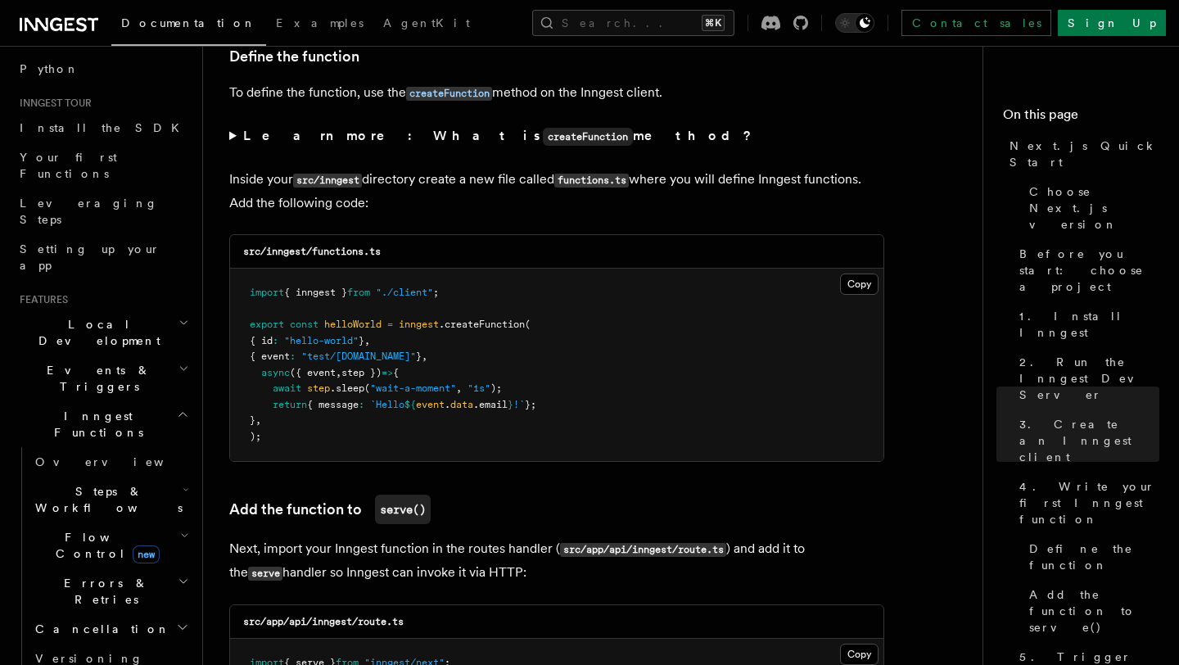
scroll to position [122, 0]
click at [173, 477] on h2 "Steps & Workflows" at bounding box center [111, 500] width 164 height 46
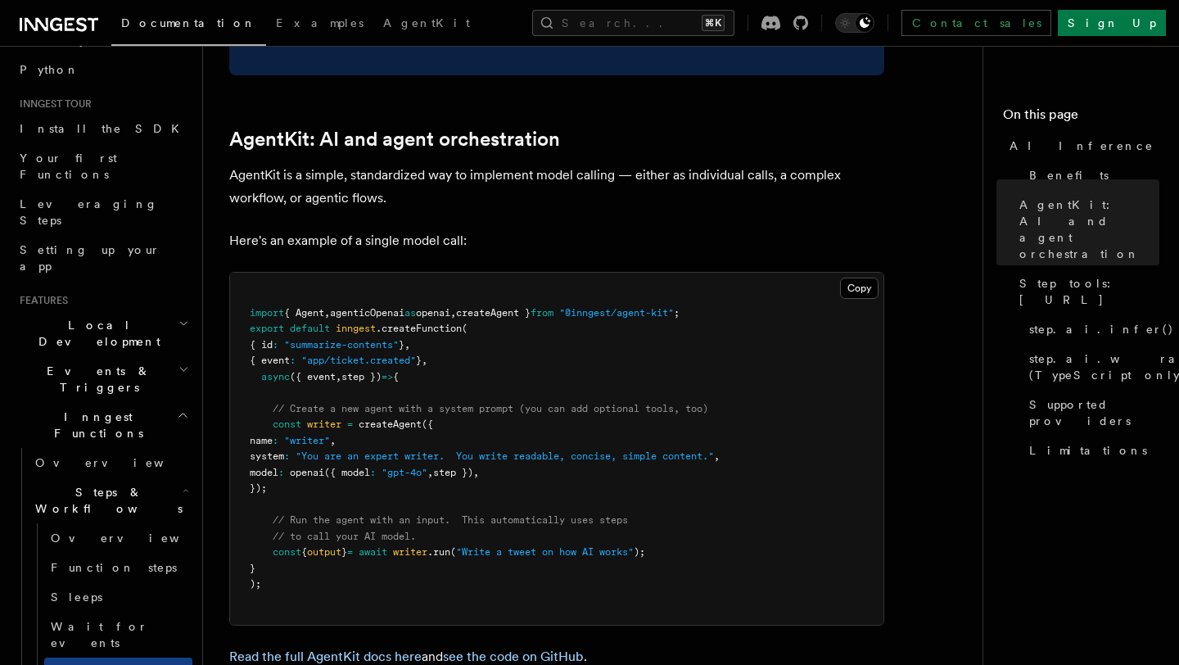
scroll to position [887, 0]
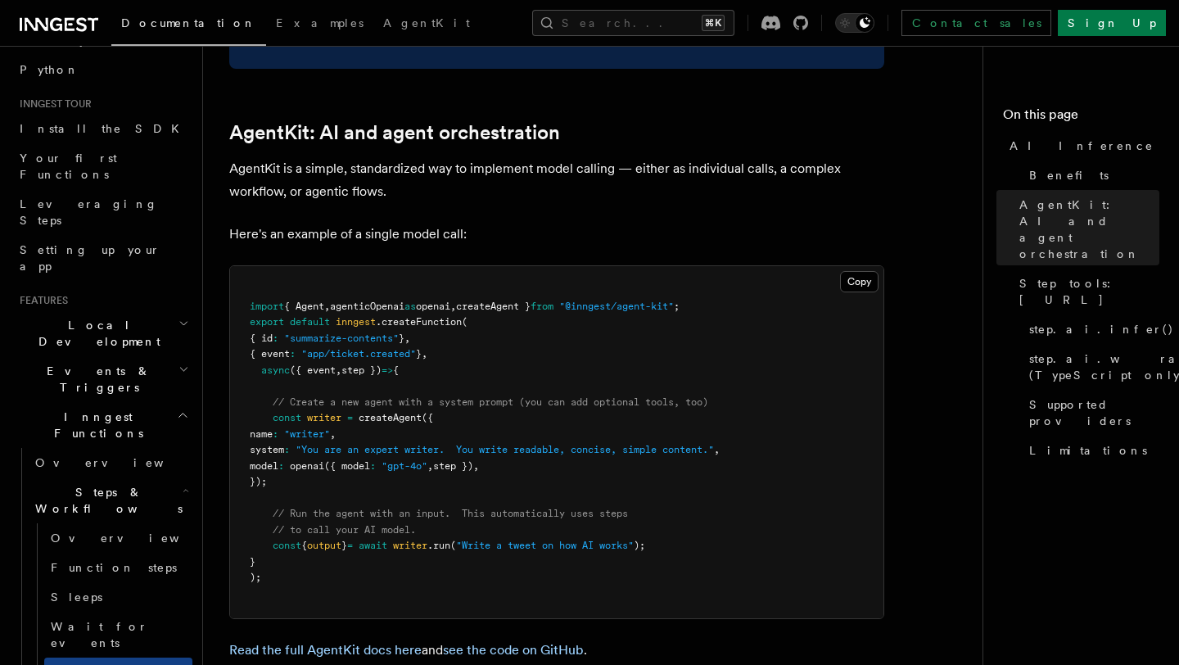
click at [735, 266] on pre "import { Agent , agenticOpenai as openai , createAgent } from "@inngest/agent-k…" at bounding box center [556, 442] width 653 height 352
drag, startPoint x: 735, startPoint y: 240, endPoint x: 250, endPoint y: 239, distance: 484.6
click at [250, 266] on pre "import { Agent , agenticOpenai as openai , createAgent } from "@inngest/agent-k…" at bounding box center [556, 442] width 653 height 352
copy span "import { Agent , agenticOpenai as openai , createAgent } from "@inngest/agent-k…"
drag, startPoint x: 272, startPoint y: 354, endPoint x: 289, endPoint y: 414, distance: 63.0
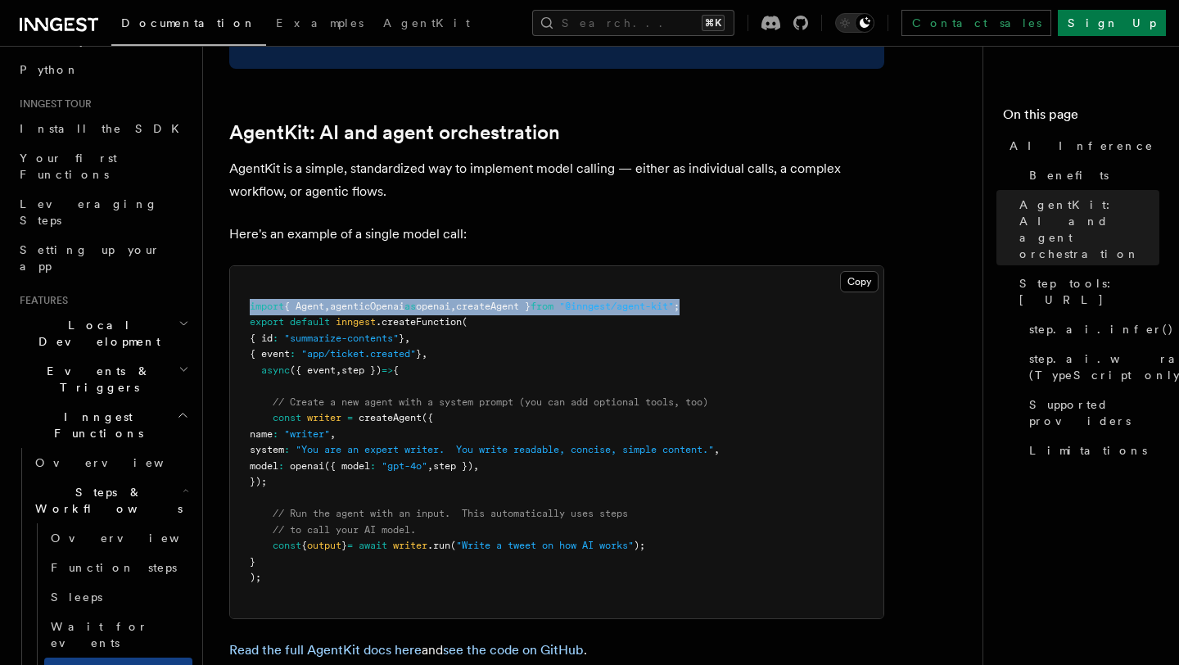
click at [289, 414] on code "import { Agent , agenticOpenai as openai , createAgent } from "@inngest/agent-k…" at bounding box center [485, 441] width 470 height 283
copy code "const writer = createAgent ({ name : "writer" , system : "You are an expert wri…"
click at [503, 444] on span ""You are an expert writer. You write readable, concise, simple content."" at bounding box center [505, 449] width 418 height 11
